Goal: Task Accomplishment & Management: Use online tool/utility

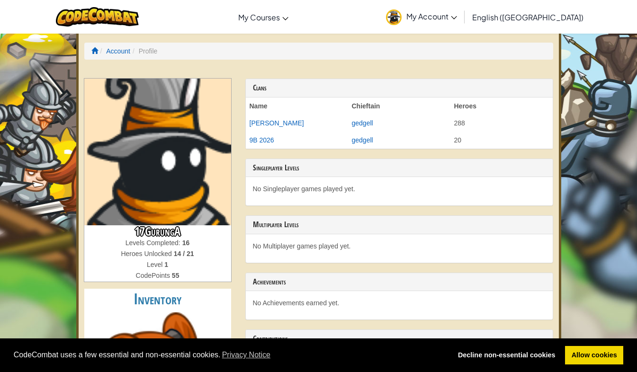
click at [168, 231] on h3 "17GurungA" at bounding box center [157, 231] width 147 height 13
click at [161, 249] on div "Levels Completed: 16" at bounding box center [157, 243] width 147 height 11
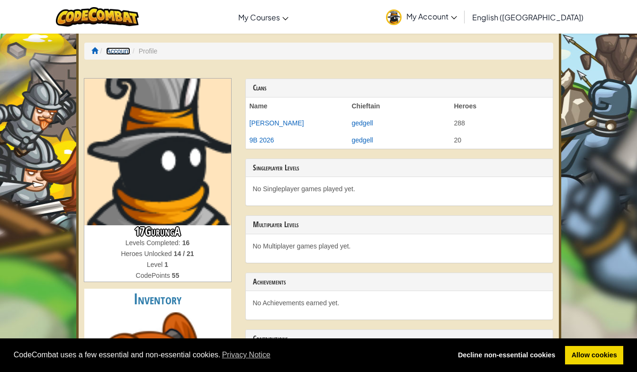
click at [116, 51] on link "Account" at bounding box center [118, 51] width 24 height 8
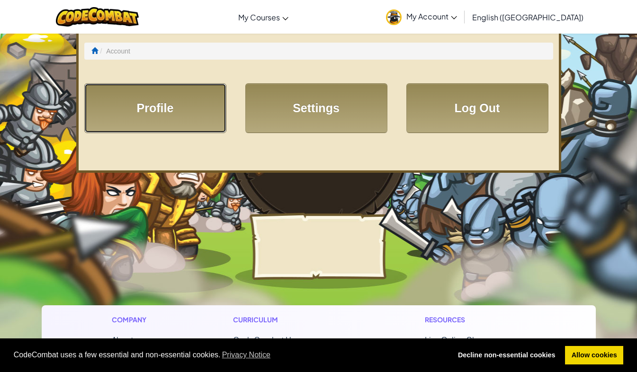
click at [151, 104] on link "Profile" at bounding box center [155, 108] width 142 height 50
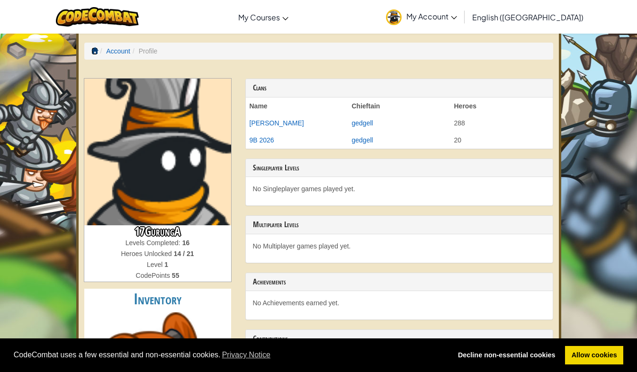
click at [96, 54] on link at bounding box center [94, 51] width 7 height 8
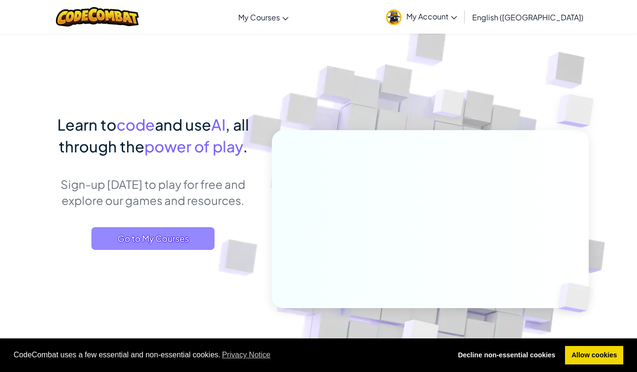
click at [167, 230] on span "Go to My Courses" at bounding box center [152, 238] width 123 height 23
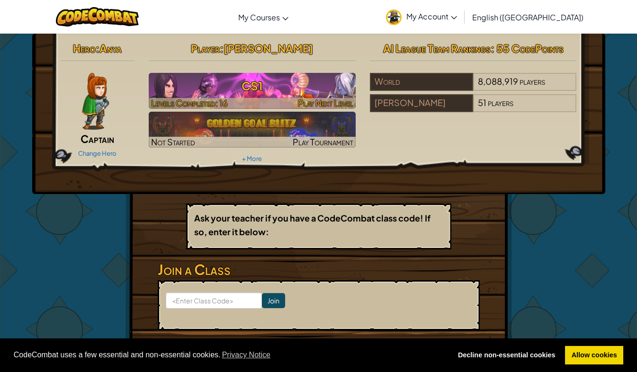
click at [322, 104] on span "Play Next Level" at bounding box center [325, 103] width 55 height 11
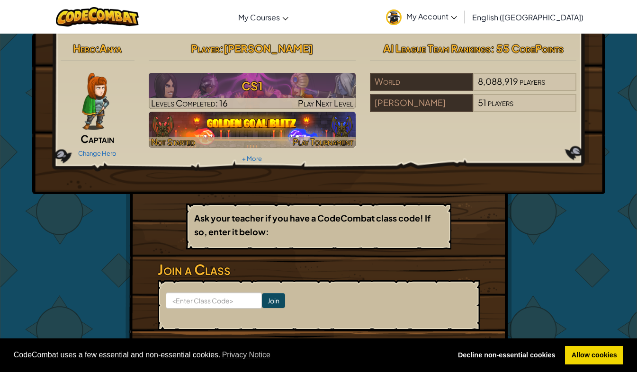
click at [315, 125] on img at bounding box center [252, 130] width 207 height 36
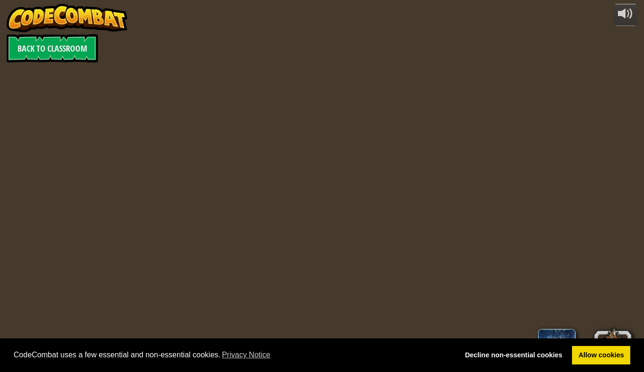
click at [311, 121] on div "powered by Back to Classroom 0 Level 1 17GurungA English (US) English (UK) 简体中文…" at bounding box center [322, 186] width 644 height 372
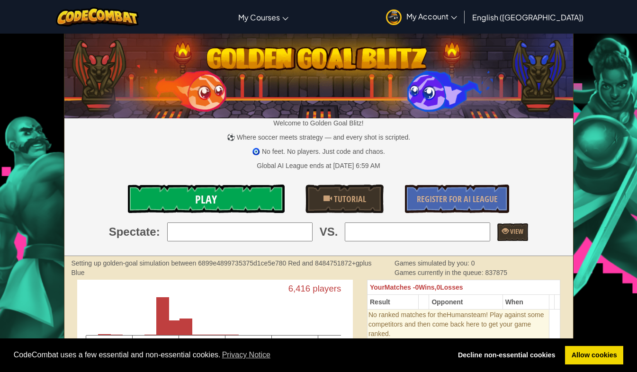
click at [211, 206] on span "Play" at bounding box center [206, 199] width 22 height 15
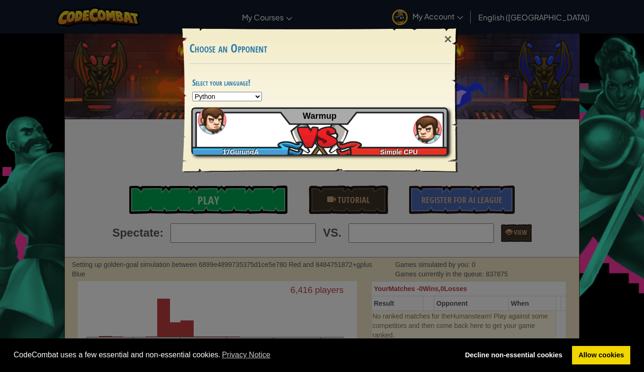
click at [309, 125] on div "17GurungA Simple CPU Warmup" at bounding box center [319, 130] width 257 height 47
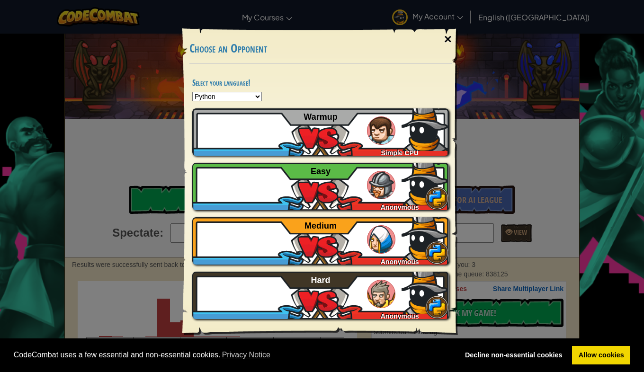
click at [444, 43] on div "×" at bounding box center [448, 39] width 22 height 27
